Goal: Transaction & Acquisition: Purchase product/service

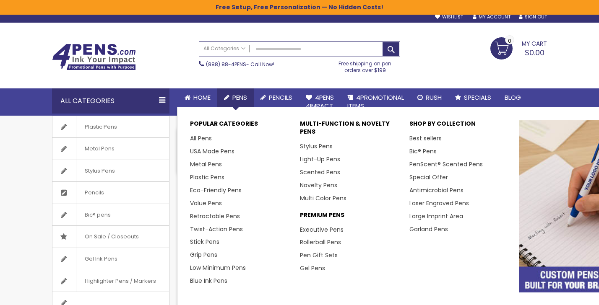
scroll to position [11, 0]
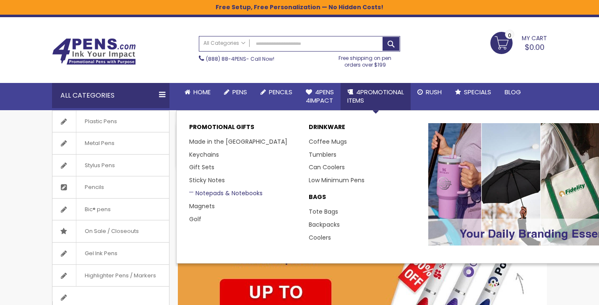
click at [219, 192] on link "Notepads & Notebooks" at bounding box center [225, 193] width 73 height 8
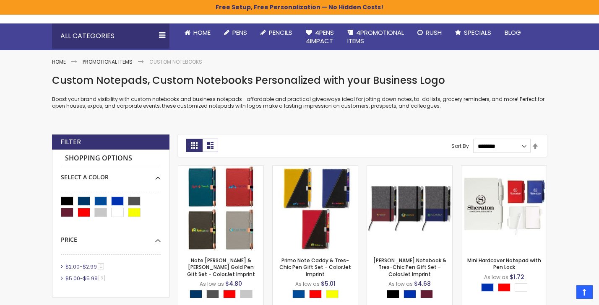
scroll to position [69, 0]
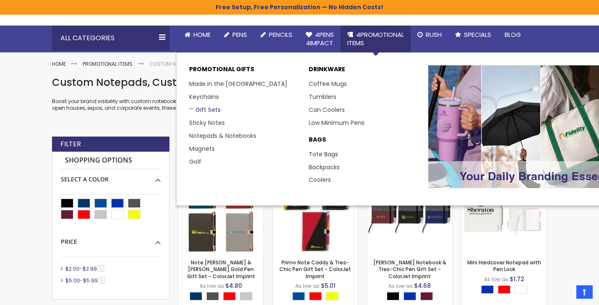
click at [202, 108] on link "Gift Sets" at bounding box center [204, 110] width 31 height 8
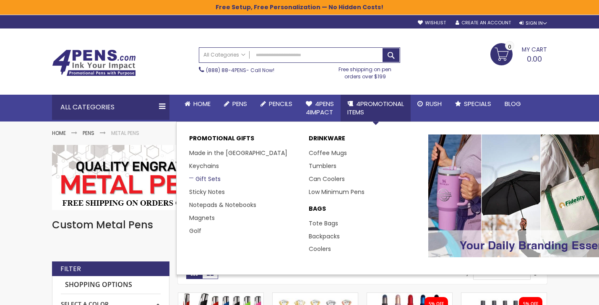
click at [205, 178] on link "Gift Sets" at bounding box center [204, 179] width 31 height 8
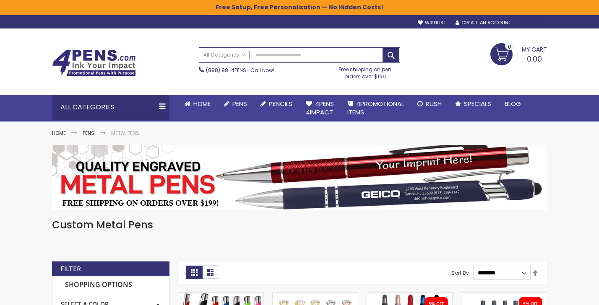
click at [531, 25] on div "Sign In" at bounding box center [533, 23] width 28 height 6
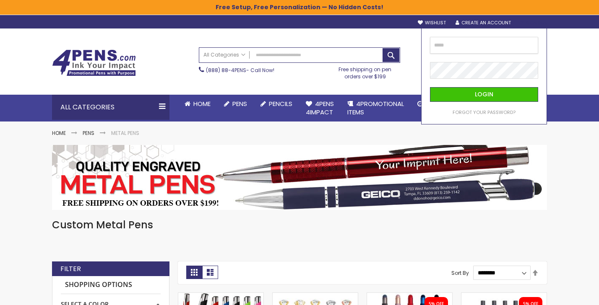
click at [466, 48] on input "email" at bounding box center [484, 45] width 108 height 17
type input "**********"
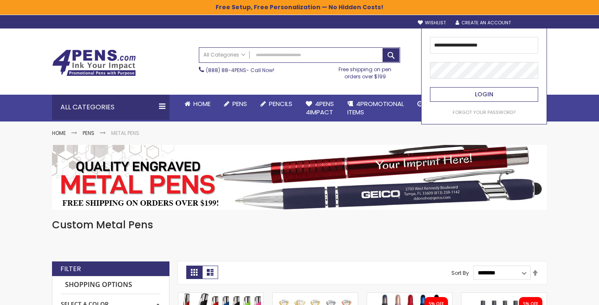
click at [492, 98] on span "Login" at bounding box center [484, 94] width 18 height 8
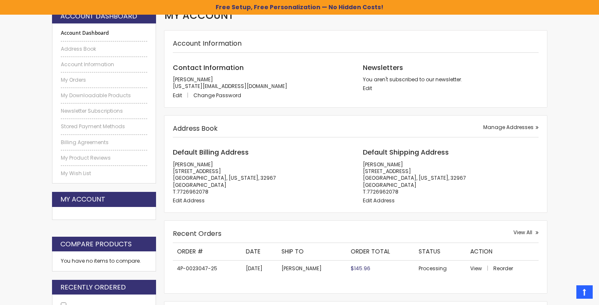
scroll to position [88, 0]
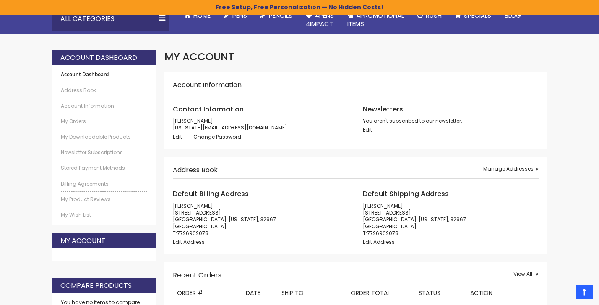
click at [377, 116] on div "Newsletters You aren't subscribed to our newsletter. Edit" at bounding box center [451, 119] width 176 height 29
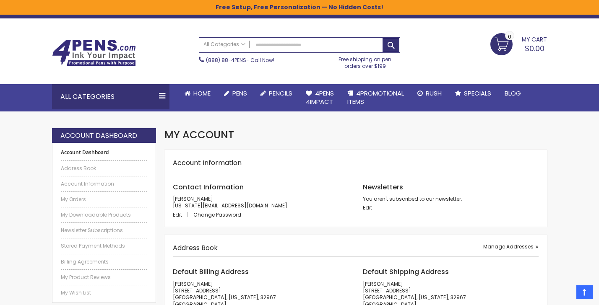
scroll to position [0, 0]
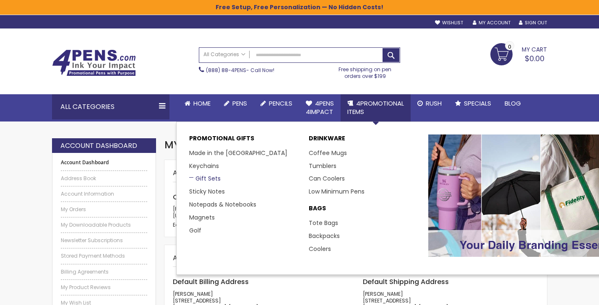
click at [206, 178] on link "Gift Sets" at bounding box center [204, 178] width 31 height 8
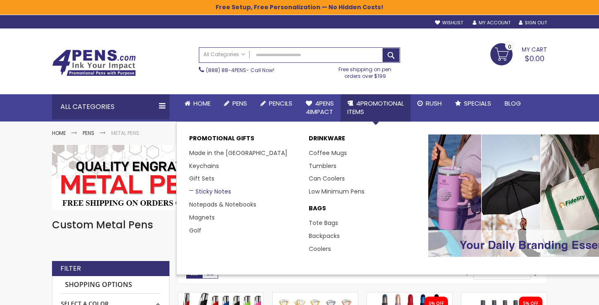
click at [207, 193] on link "Sticky Notes" at bounding box center [210, 191] width 42 height 8
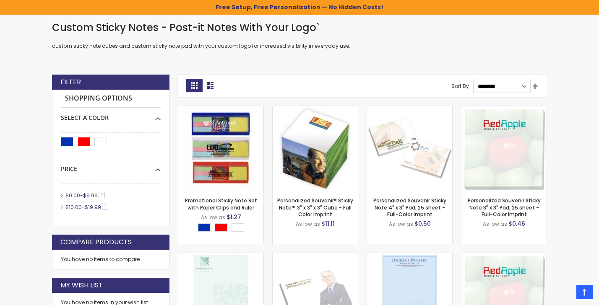
scroll to position [122, 0]
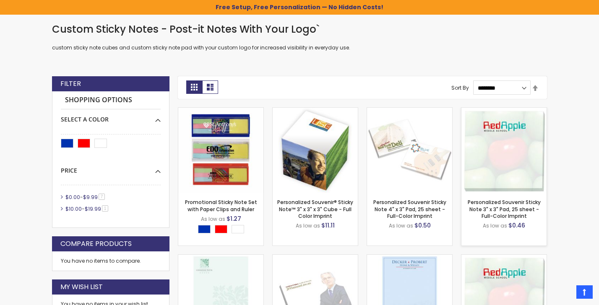
click at [506, 163] on img at bounding box center [503, 150] width 85 height 85
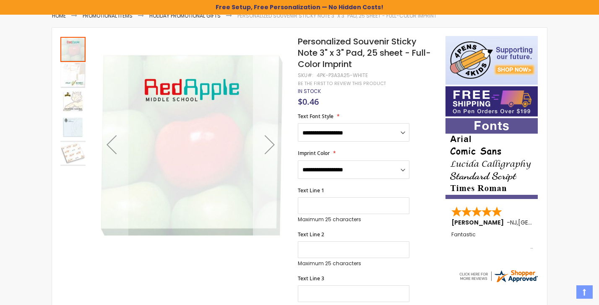
scroll to position [132, 0]
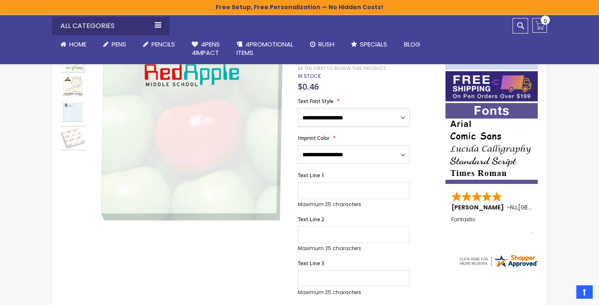
click at [365, 117] on select "**********" at bounding box center [354, 117] width 112 height 18
select select "*****"
click at [357, 150] on select "**********" at bounding box center [354, 154] width 112 height 18
select select "*****"
click at [345, 196] on input "Text Line 1" at bounding box center [354, 190] width 112 height 17
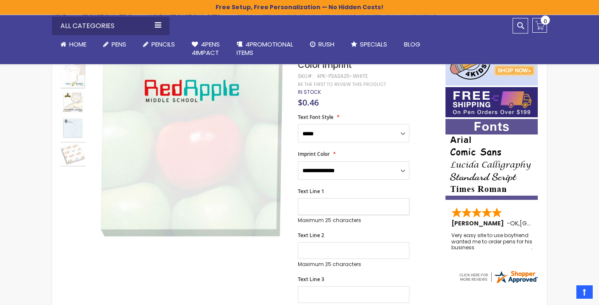
scroll to position [113, 0]
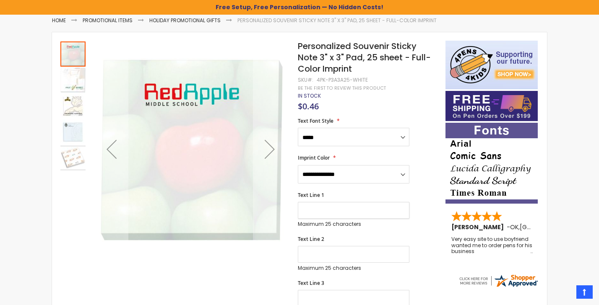
click at [73, 138] on img at bounding box center [72, 131] width 25 height 25
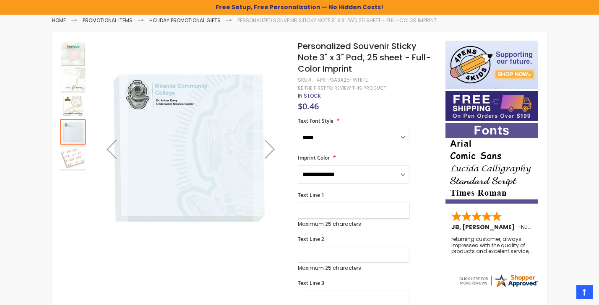
click at [71, 112] on img at bounding box center [72, 105] width 25 height 25
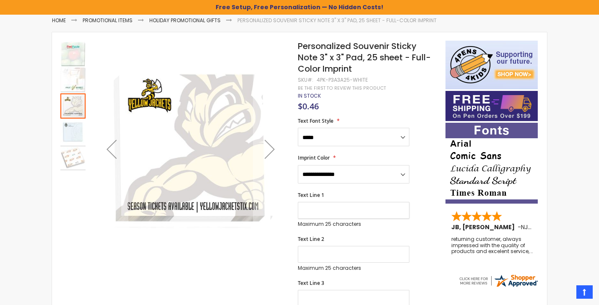
click at [71, 90] on img at bounding box center [72, 79] width 25 height 25
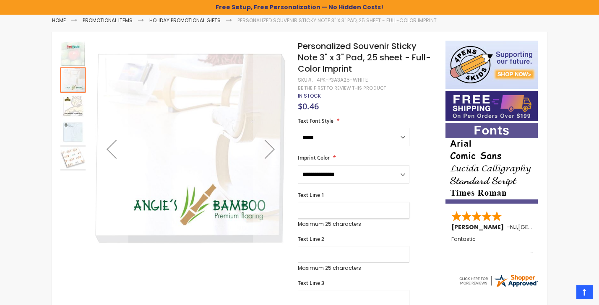
click at [73, 60] on img at bounding box center [72, 54] width 25 height 25
